Goal: Information Seeking & Learning: Find specific page/section

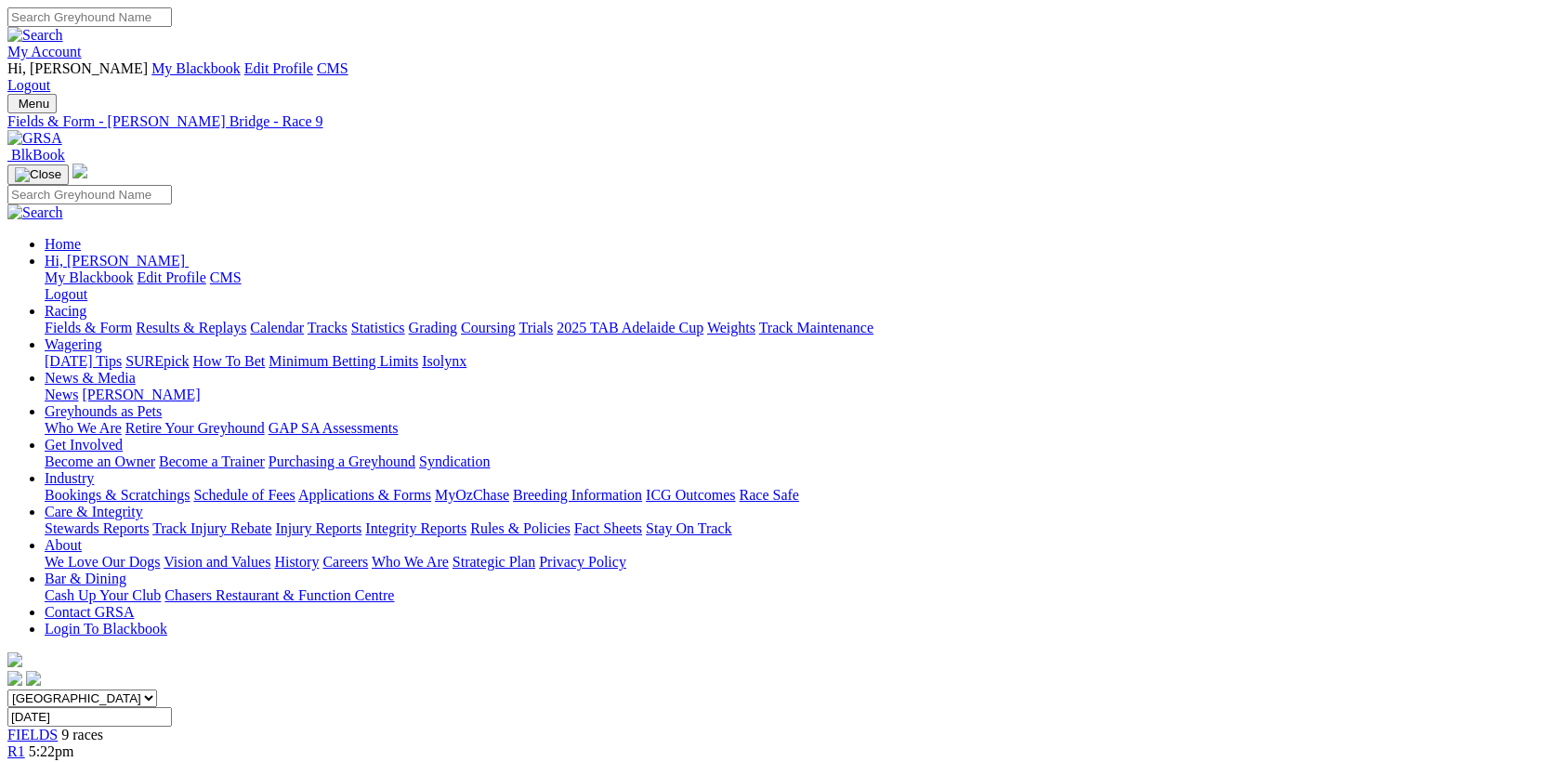
click at [102, 336] on link "Wagering" at bounding box center [74, 344] width 58 height 16
click at [466, 353] on link "Isolynx" at bounding box center [444, 361] width 45 height 16
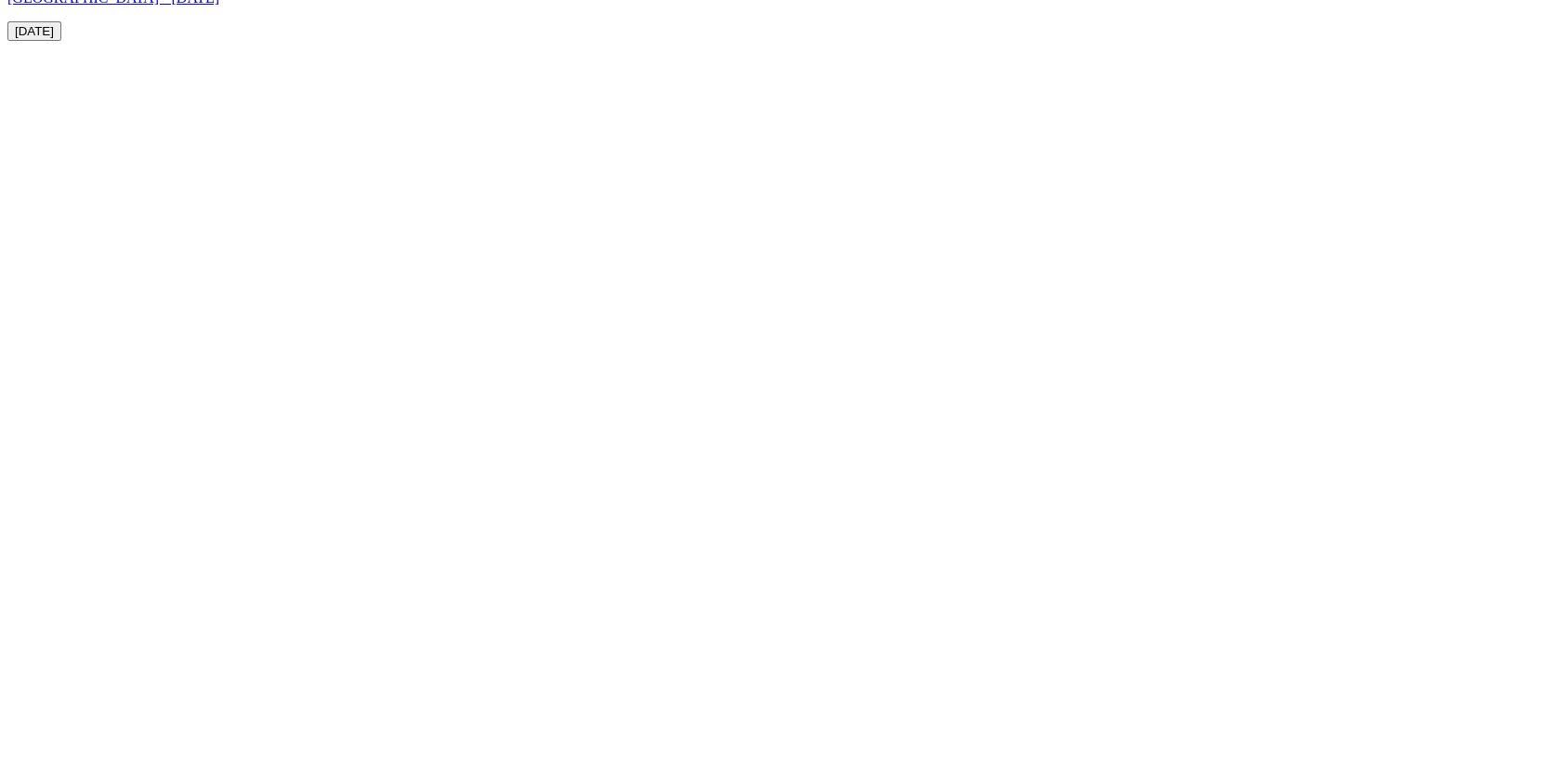
scroll to position [6068, 0]
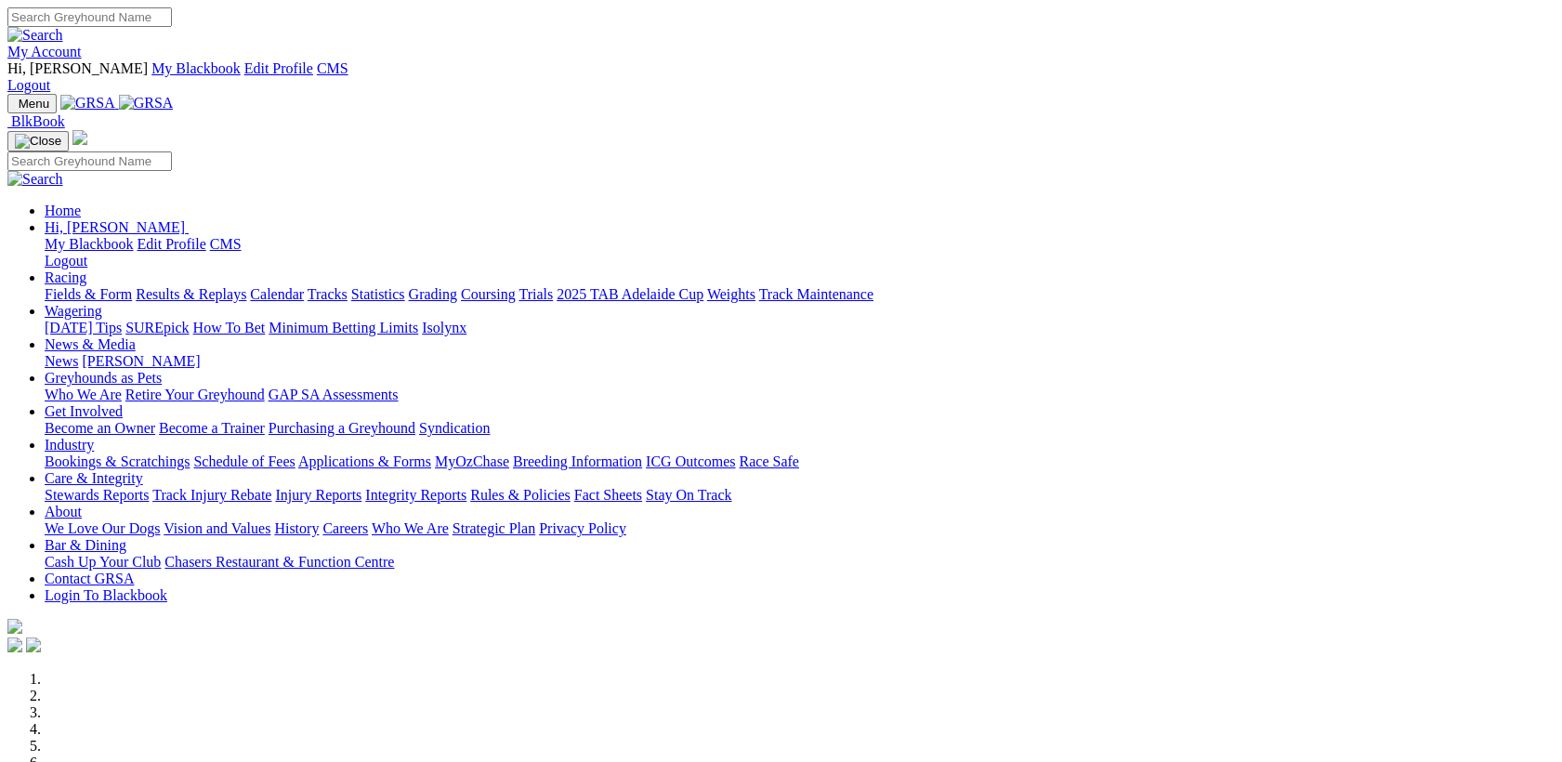
click at [143, 470] on link "Care & Integrity" at bounding box center [94, 478] width 98 height 16
click at [149, 487] on link "Stewards Reports" at bounding box center [97, 495] width 104 height 16
